Goal: Task Accomplishment & Management: Complete application form

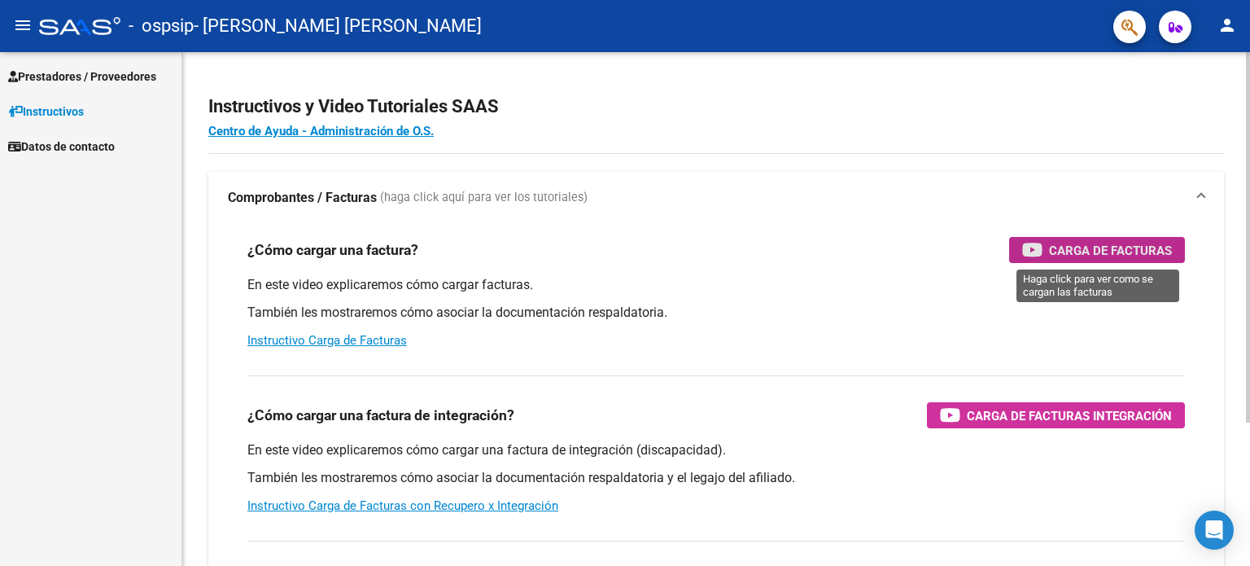
click at [1074, 250] on span "Carga de Facturas" at bounding box center [1110, 250] width 123 height 20
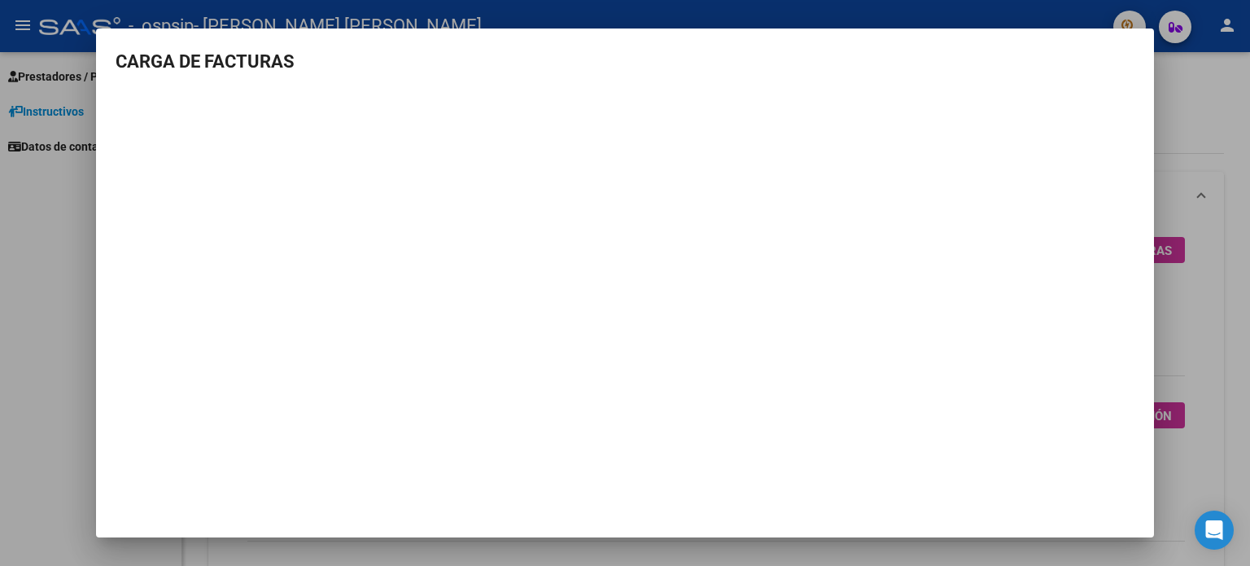
click at [64, 225] on div at bounding box center [625, 283] width 1250 height 566
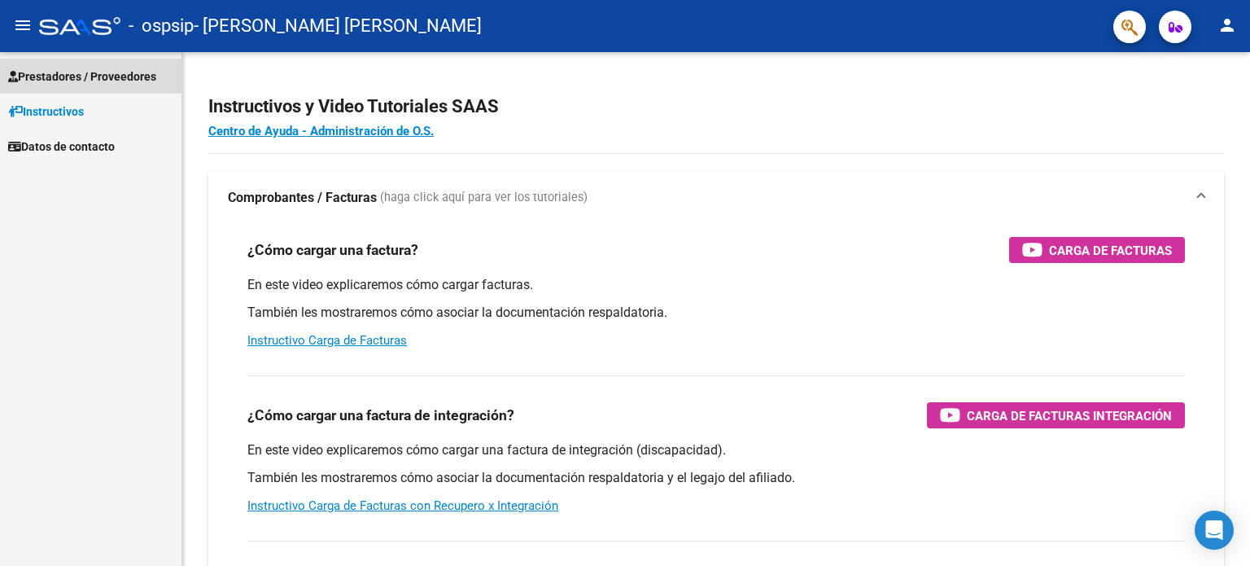
click at [68, 74] on span "Prestadores / Proveedores" at bounding box center [82, 77] width 148 height 18
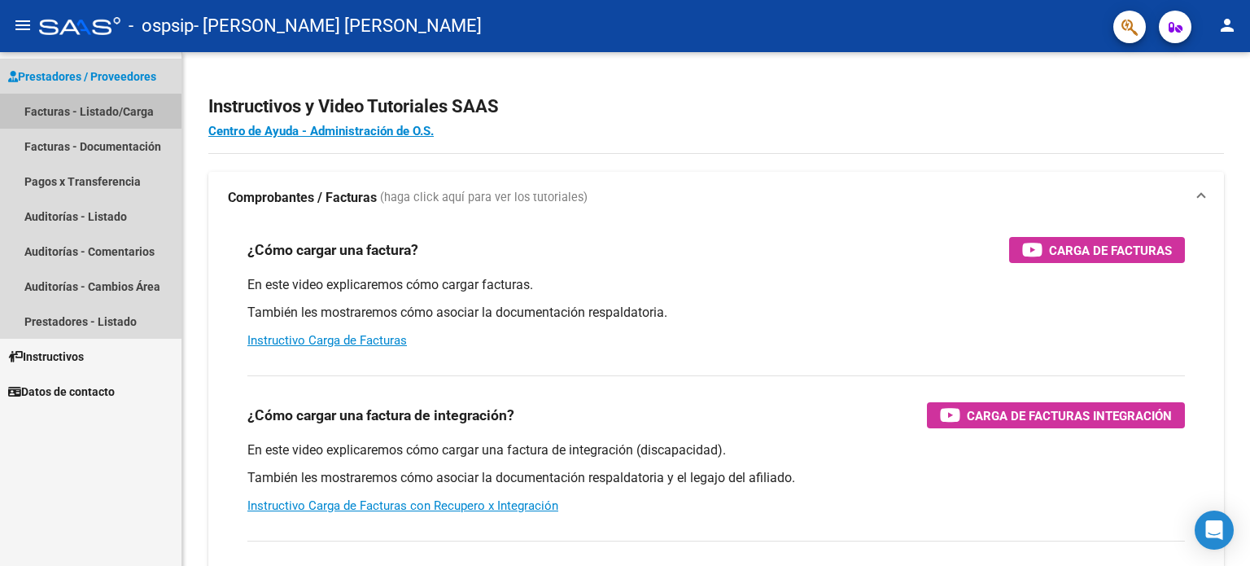
click at [68, 115] on link "Facturas - Listado/Carga" at bounding box center [90, 111] width 181 height 35
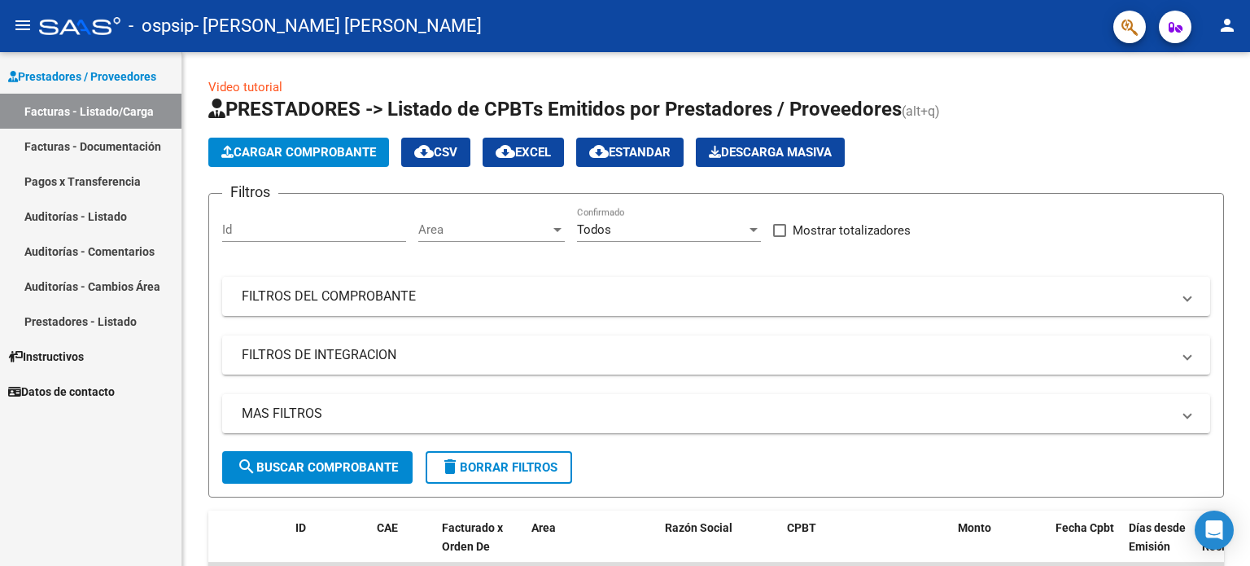
click at [67, 143] on link "Facturas - Documentación" at bounding box center [90, 146] width 181 height 35
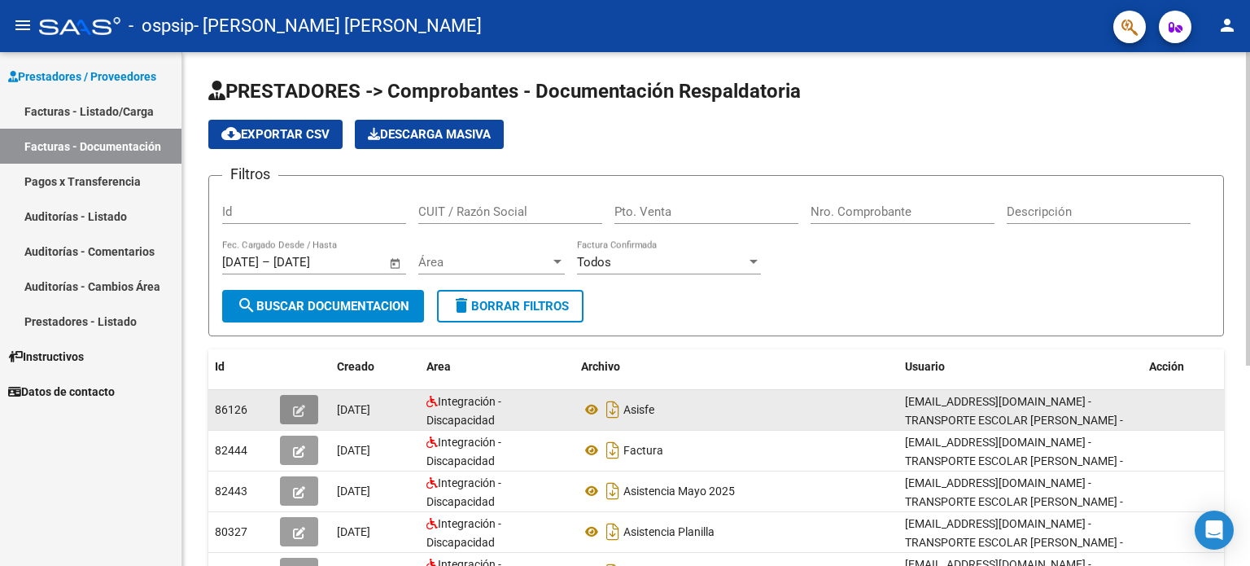
click at [304, 412] on icon "button" at bounding box center [299, 410] width 12 height 12
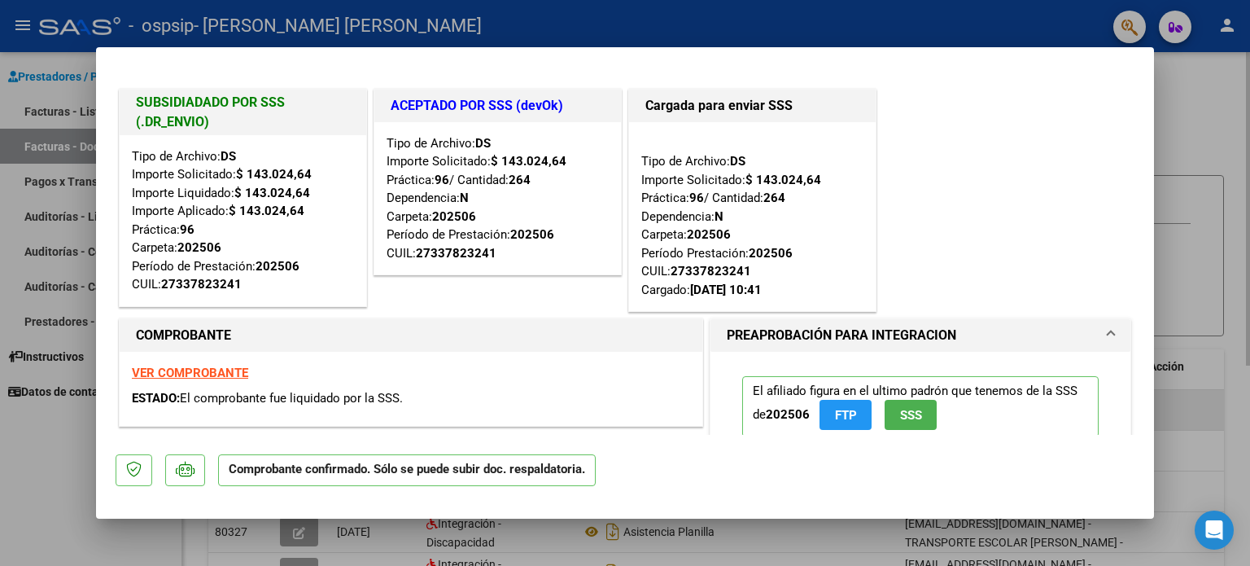
click at [304, 412] on div "VER COMPROBANTE ESTADO: El comprobante fue liquidado por la SSS." at bounding box center [411, 389] width 583 height 74
click at [1197, 79] on div at bounding box center [625, 283] width 1250 height 566
type input "$ 0,00"
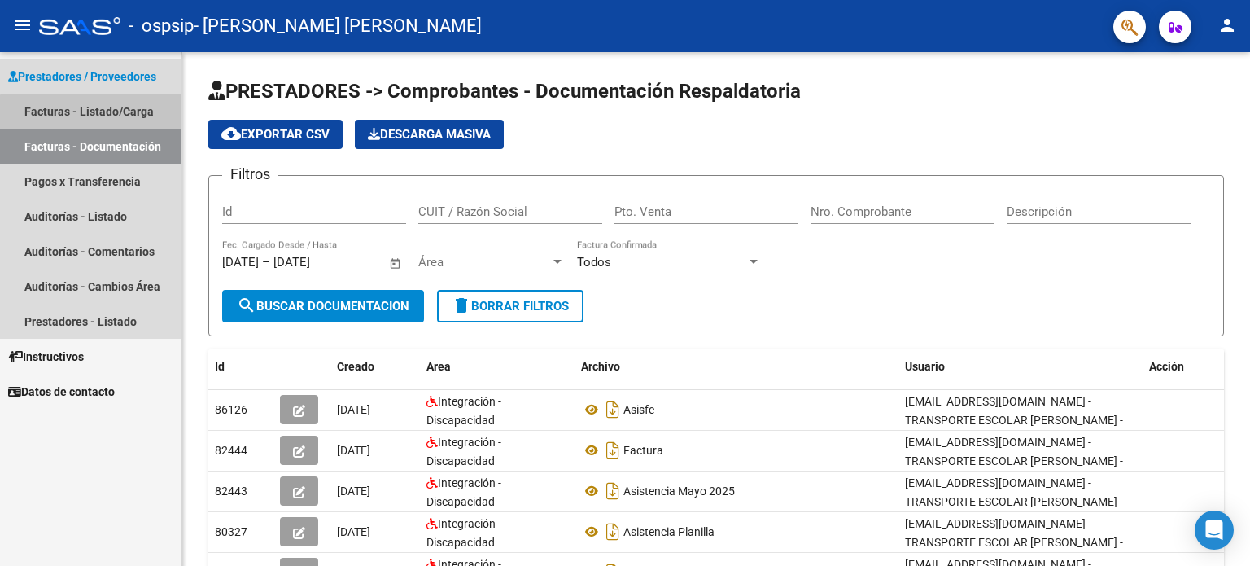
click at [94, 116] on link "Facturas - Listado/Carga" at bounding box center [90, 111] width 181 height 35
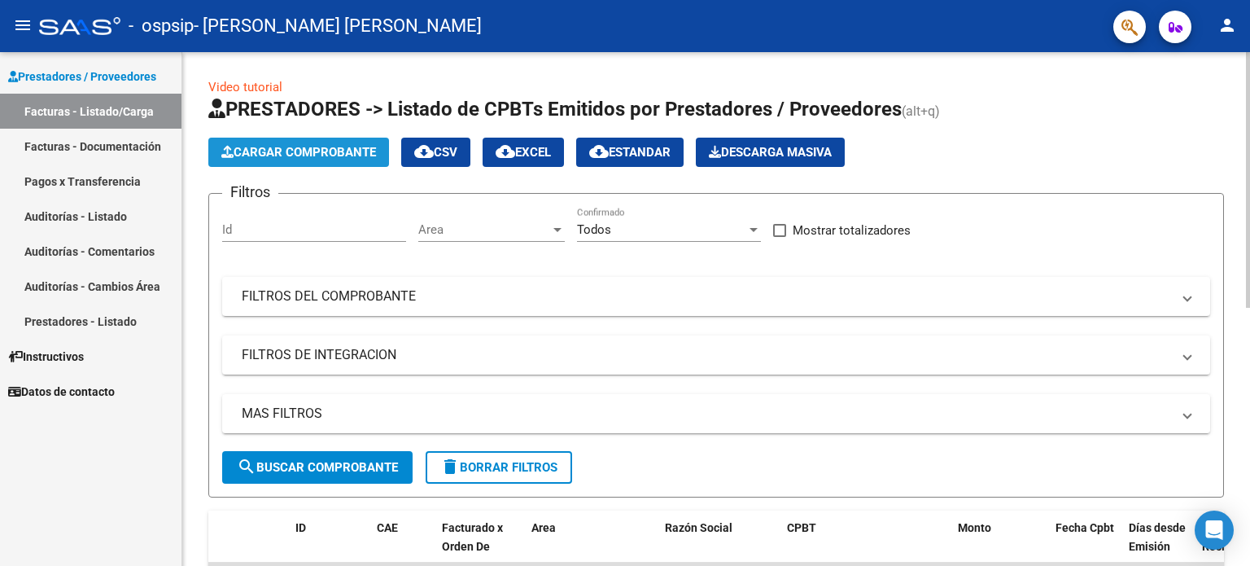
click at [277, 151] on span "Cargar Comprobante" at bounding box center [298, 152] width 155 height 15
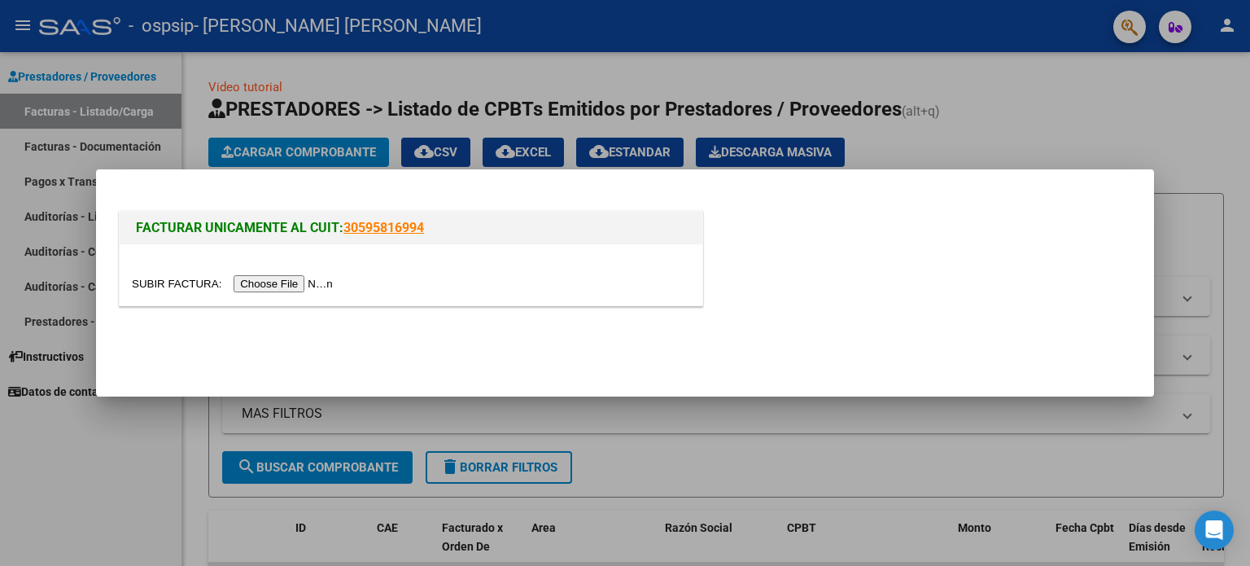
click at [304, 286] on input "file" at bounding box center [235, 283] width 206 height 17
click at [133, 431] on div at bounding box center [625, 283] width 1250 height 566
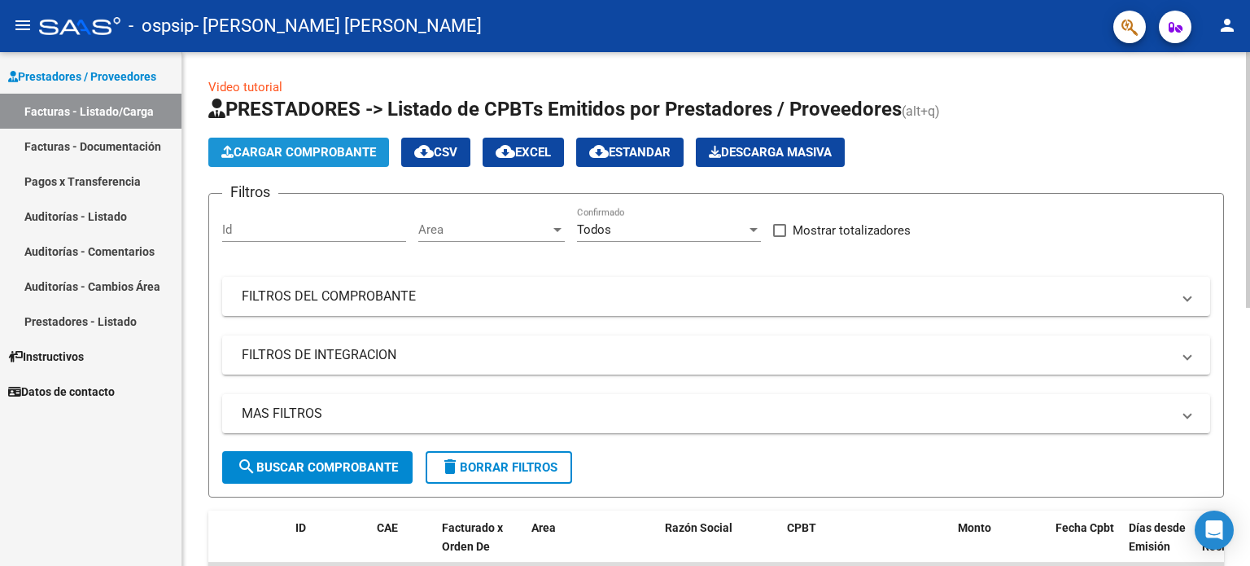
click at [313, 156] on span "Cargar Comprobante" at bounding box center [298, 152] width 155 height 15
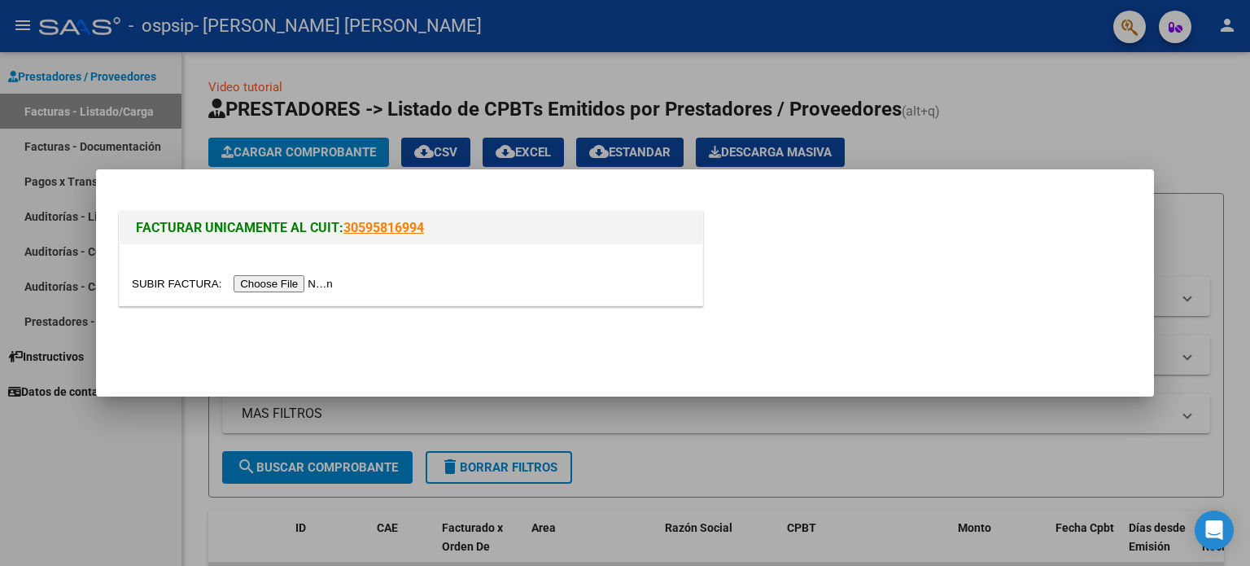
click at [278, 282] on input "file" at bounding box center [235, 283] width 206 height 17
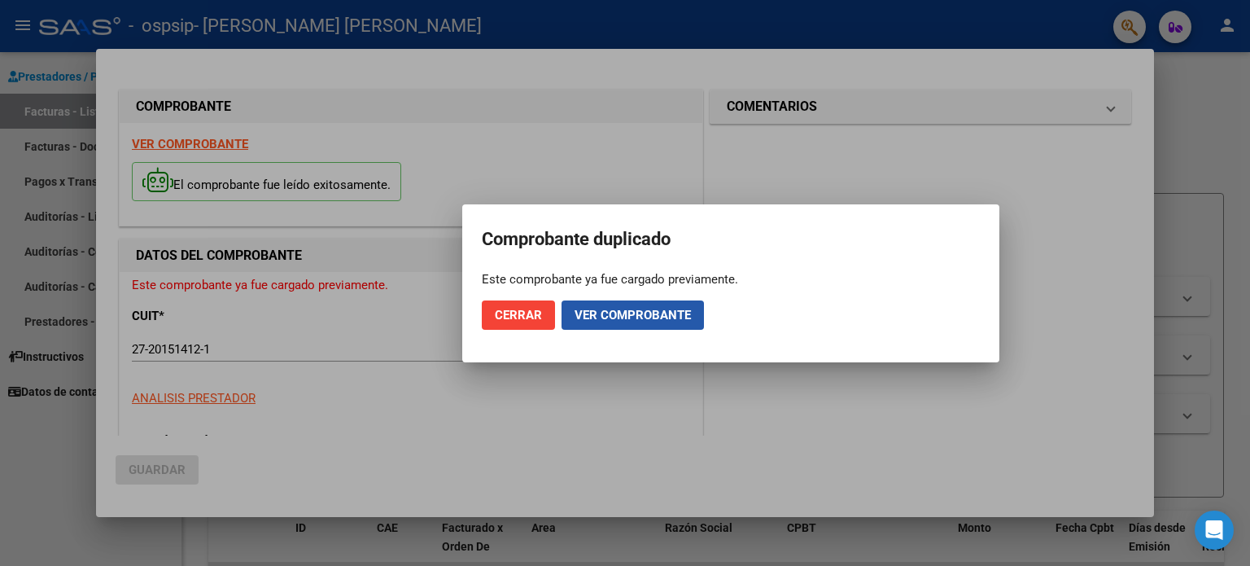
click at [612, 315] on span "Ver comprobante" at bounding box center [633, 315] width 116 height 15
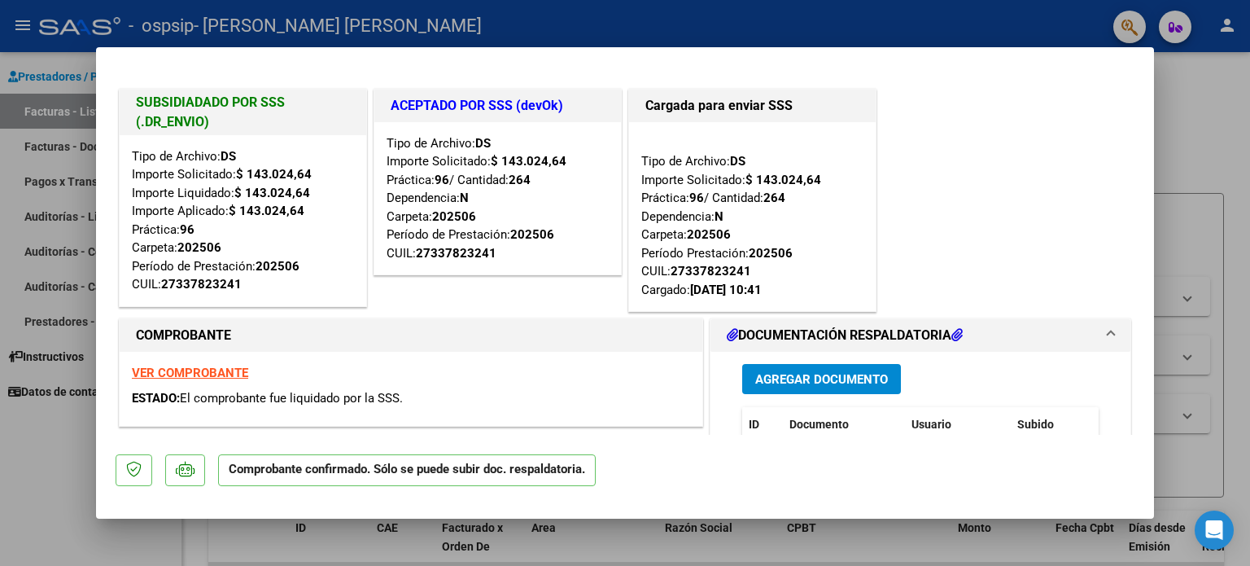
click at [1175, 105] on div at bounding box center [625, 283] width 1250 height 566
type input "$ 0,00"
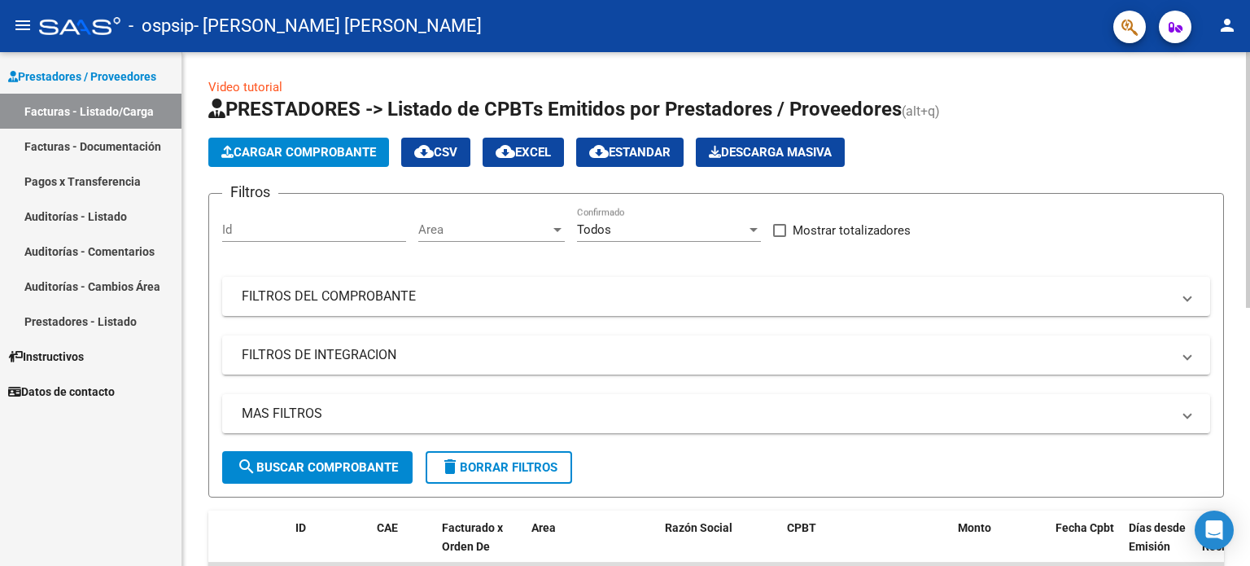
click at [355, 154] on span "Cargar Comprobante" at bounding box center [298, 152] width 155 height 15
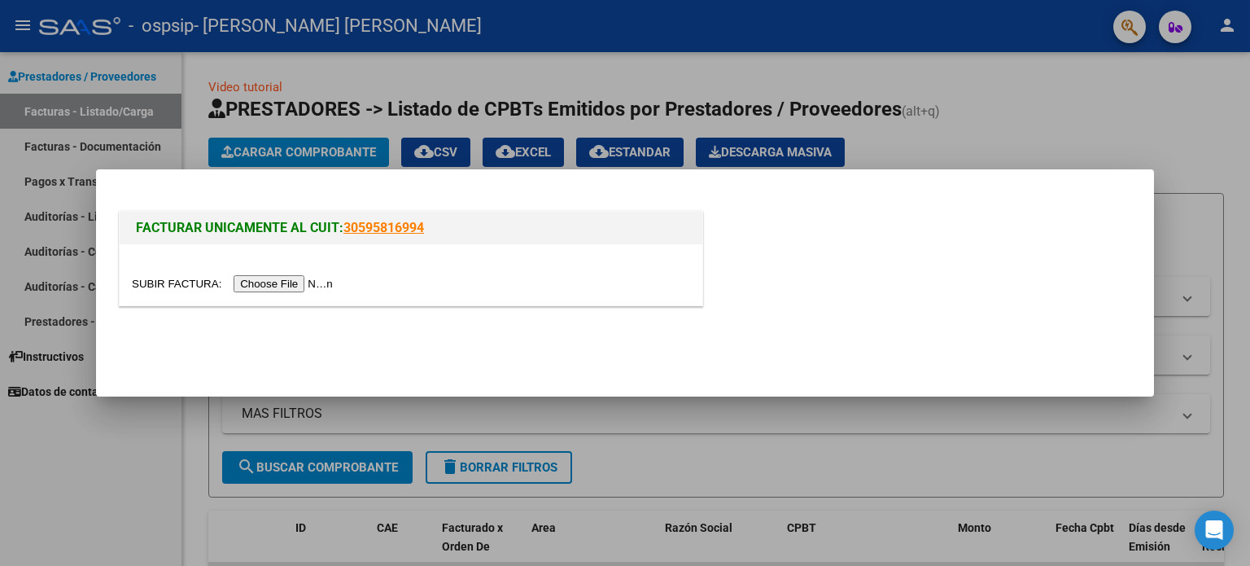
click at [287, 286] on input "file" at bounding box center [235, 283] width 206 height 17
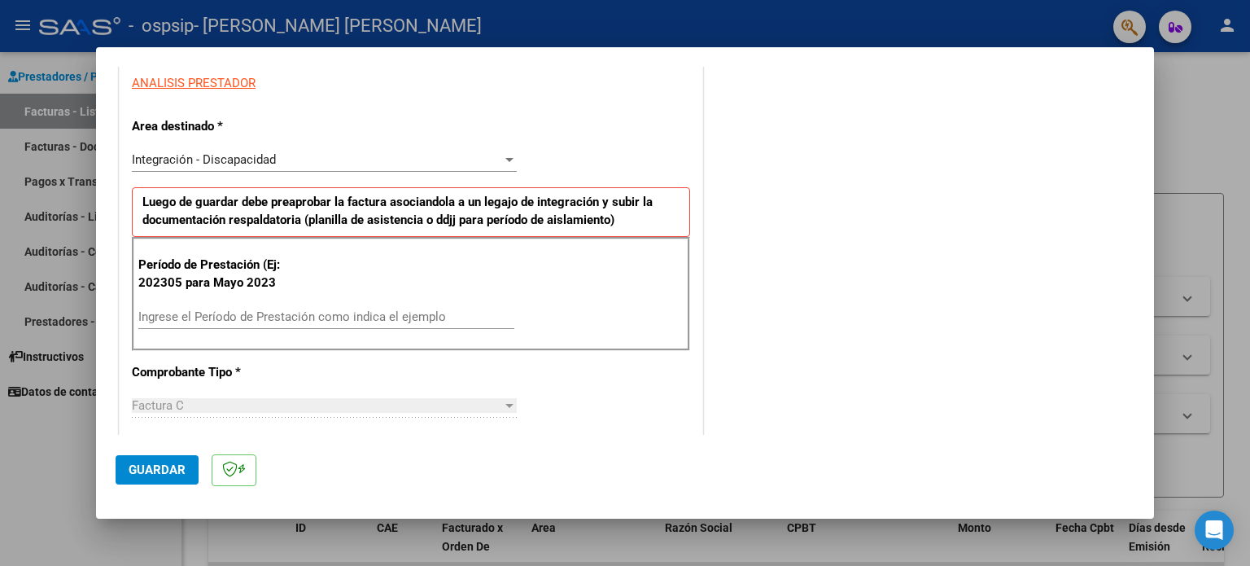
scroll to position [326, 0]
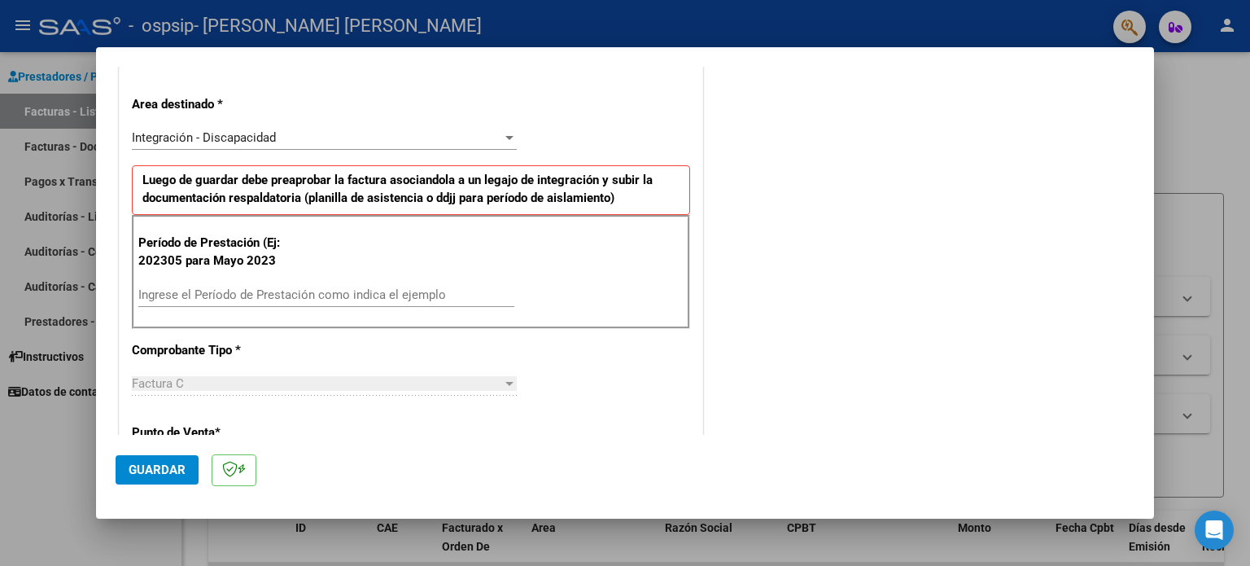
click at [242, 291] on input "Ingrese el Período de Prestación como indica el ejemplo" at bounding box center [326, 294] width 376 height 15
type input "202507"
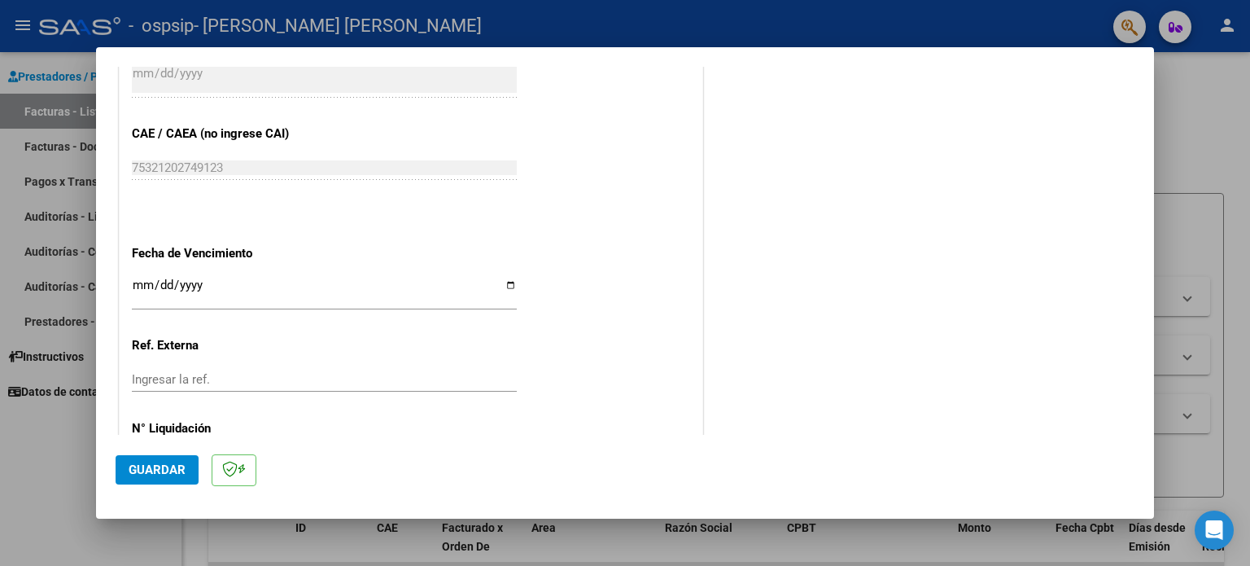
scroll to position [998, 0]
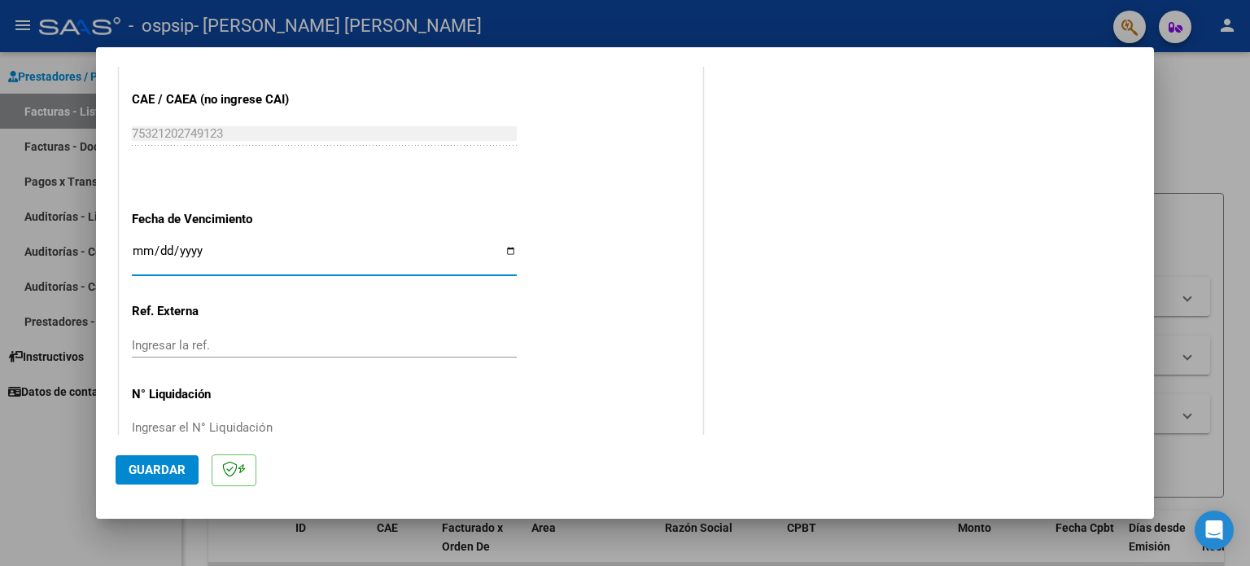
click at [508, 247] on input "Ingresar la fecha" at bounding box center [324, 257] width 385 height 26
type input "[DATE]"
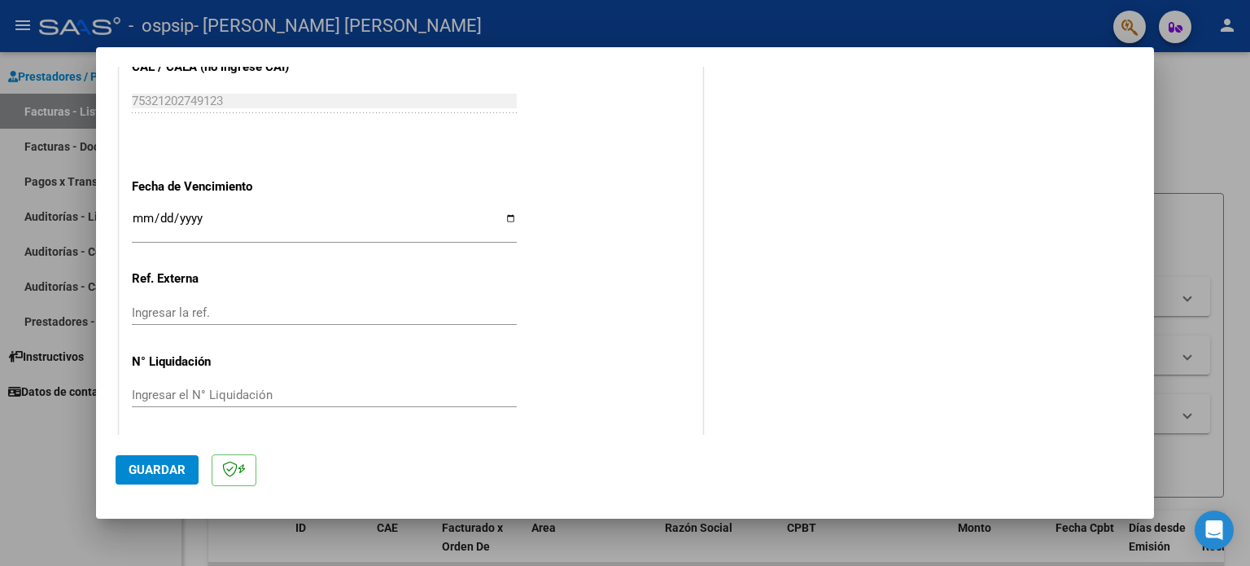
scroll to position [1032, 0]
click at [157, 469] on span "Guardar" at bounding box center [157, 469] width 57 height 15
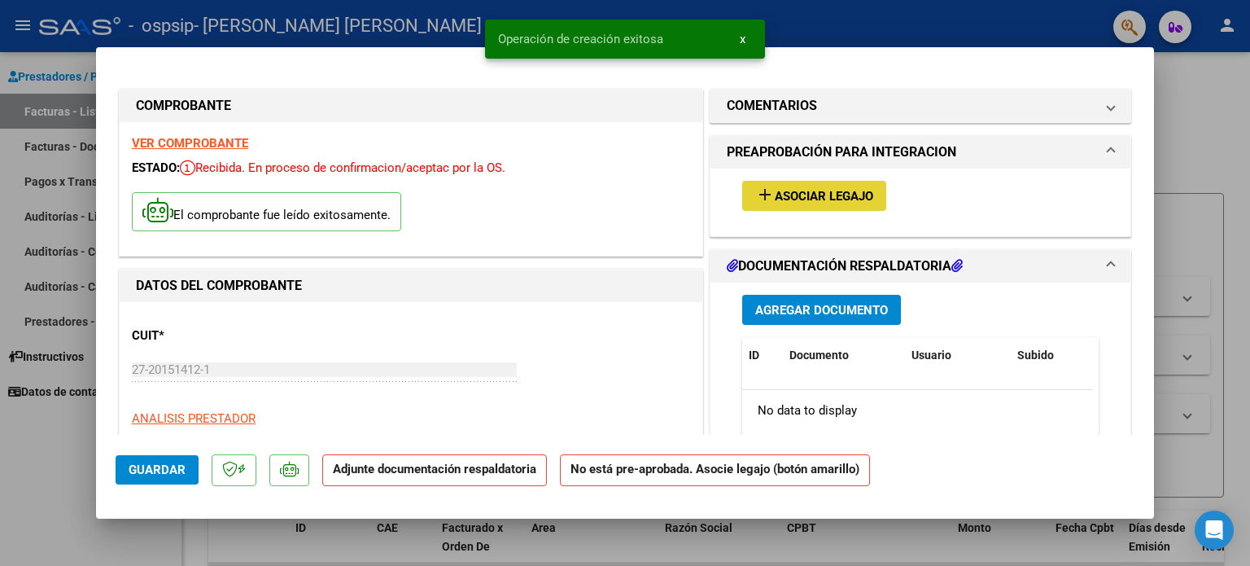
click at [803, 199] on span "Asociar Legajo" at bounding box center [824, 196] width 98 height 15
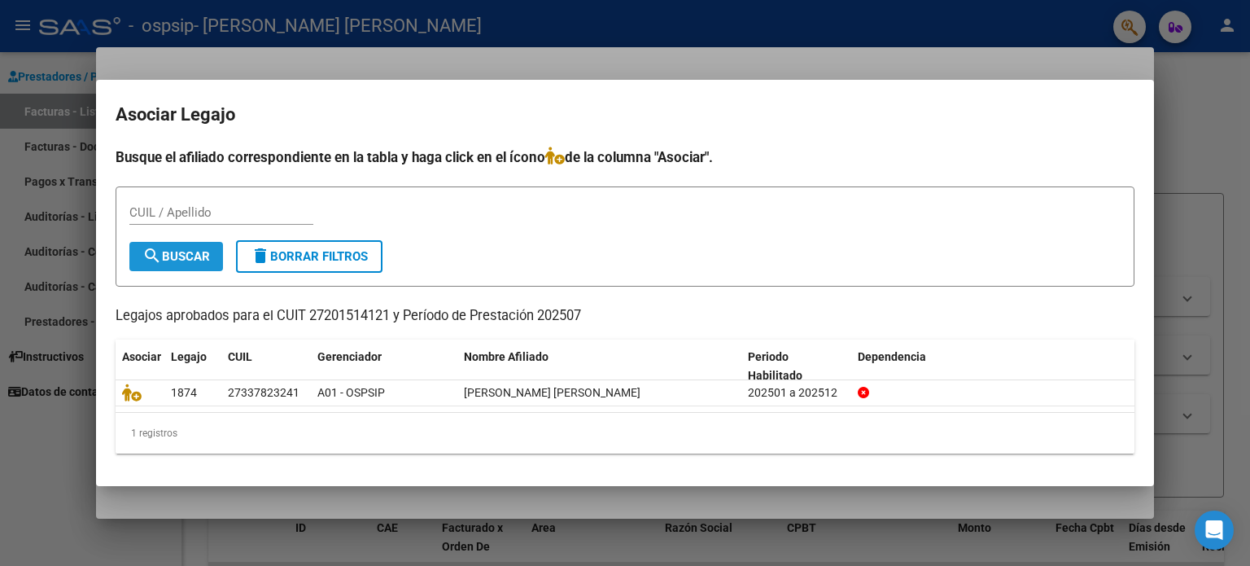
click at [179, 260] on span "search Buscar" at bounding box center [176, 256] width 68 height 15
click at [179, 212] on input "CUIL / Apellido" at bounding box center [221, 212] width 184 height 15
type input "[PERSON_NAME]"
click at [189, 251] on span "search Buscar" at bounding box center [176, 256] width 68 height 15
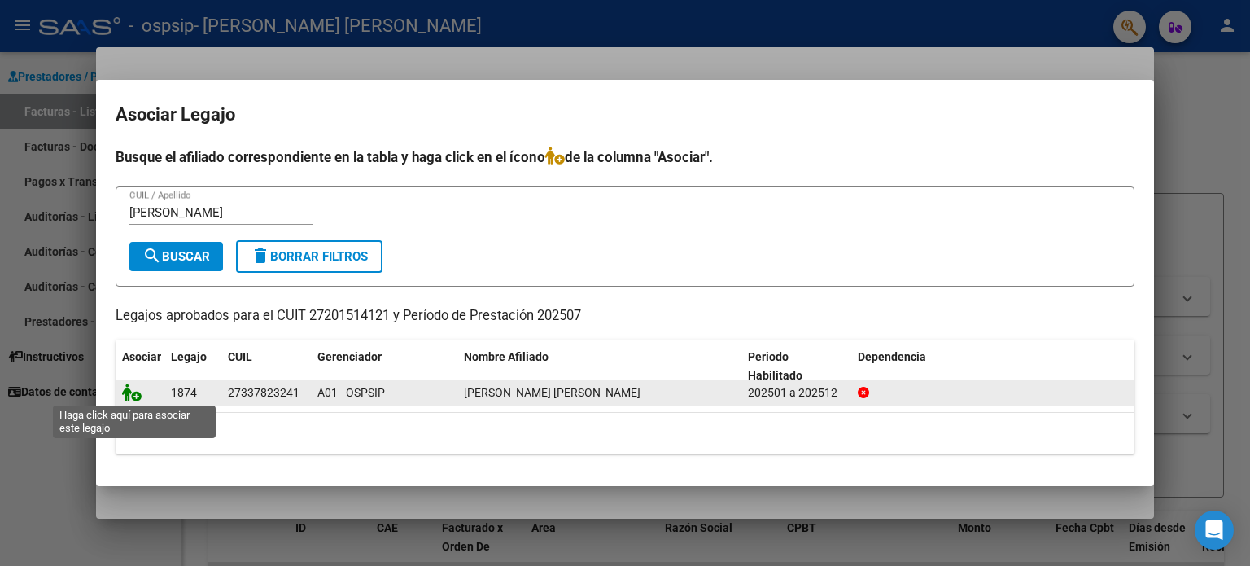
click at [131, 393] on icon at bounding box center [132, 392] width 20 height 18
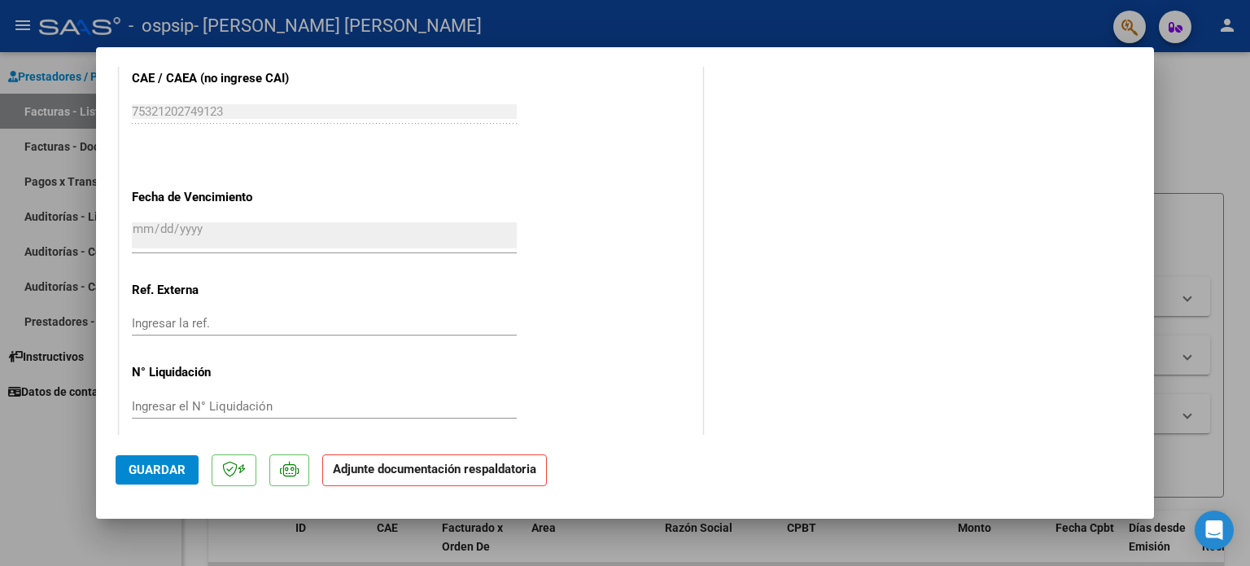
scroll to position [1087, 0]
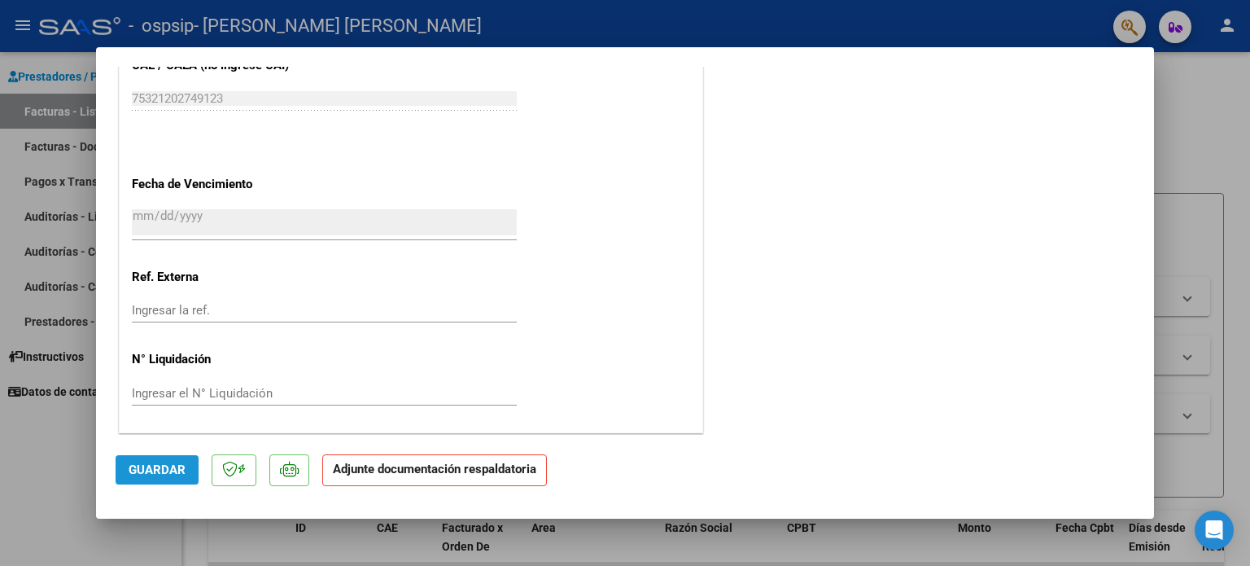
click at [172, 465] on span "Guardar" at bounding box center [157, 469] width 57 height 15
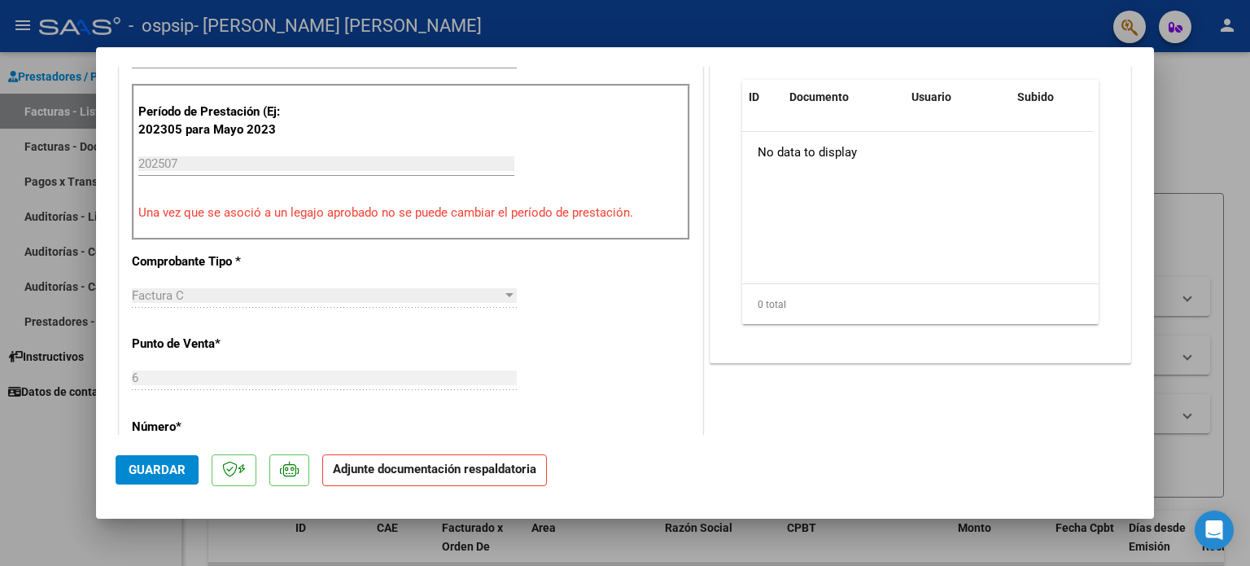
scroll to position [436, 0]
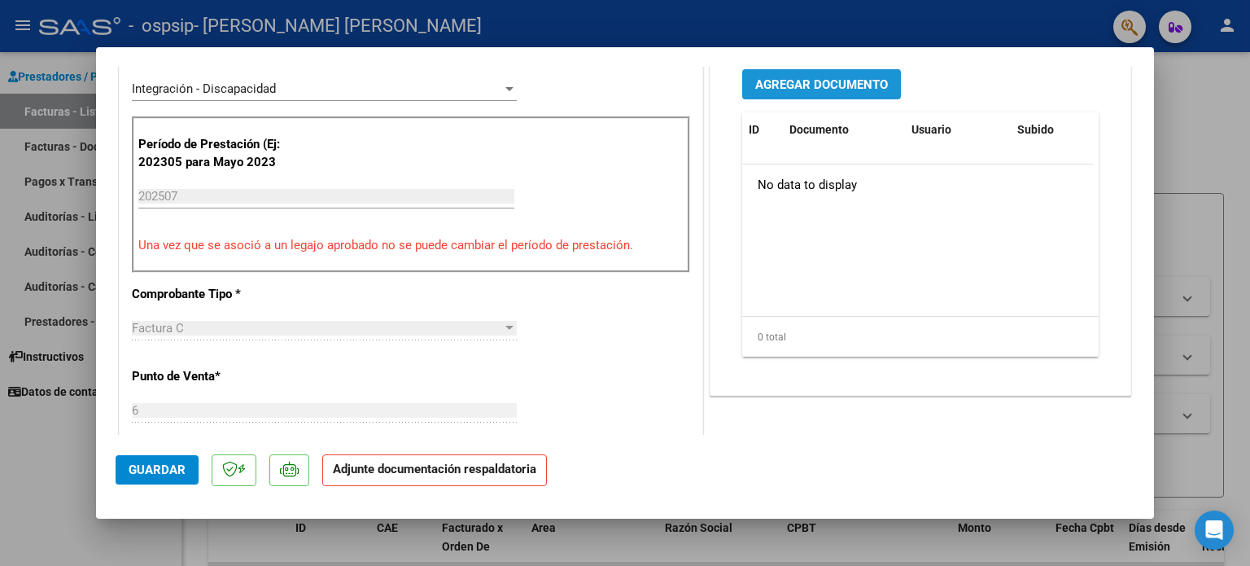
click at [859, 78] on span "Agregar Documento" at bounding box center [821, 84] width 133 height 15
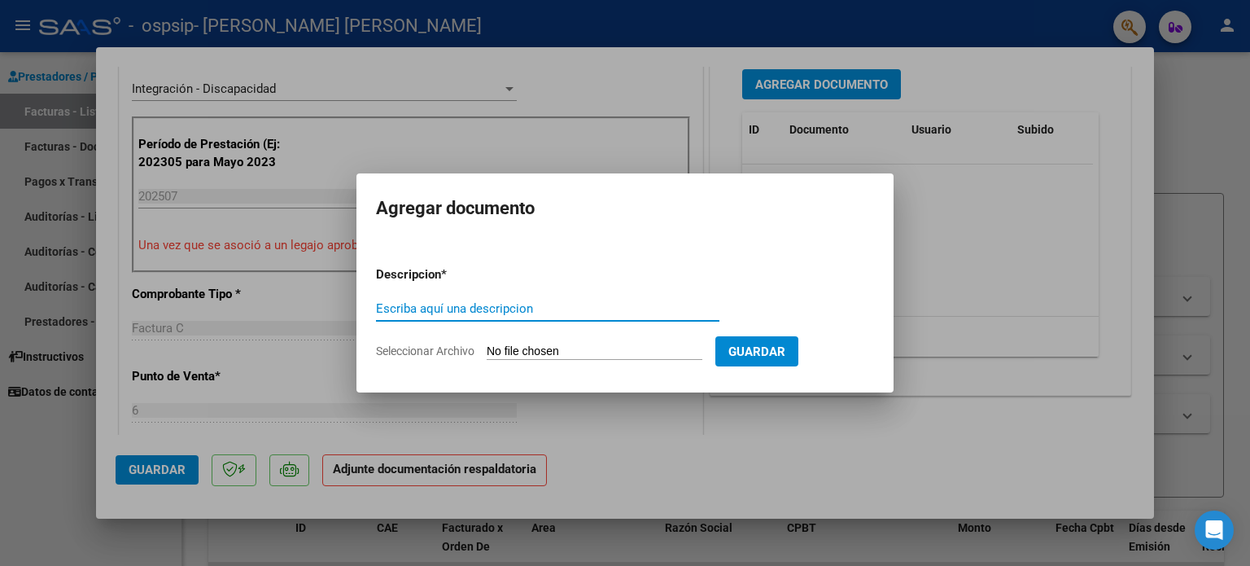
click at [450, 304] on input "Escriba aquí una descripcion" at bounding box center [547, 308] width 343 height 15
type input "planilla de asistencia"
click at [448, 350] on span "Seleccionar Archivo" at bounding box center [425, 350] width 98 height 13
click at [487, 350] on input "Seleccionar Archivo" at bounding box center [595, 351] width 216 height 15
